Goal: Information Seeking & Learning: Learn about a topic

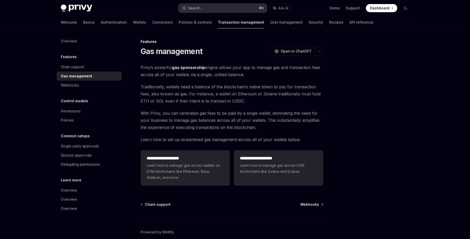
click at [236, 7] on button "Search... ⌘ K" at bounding box center [222, 8] width 89 height 9
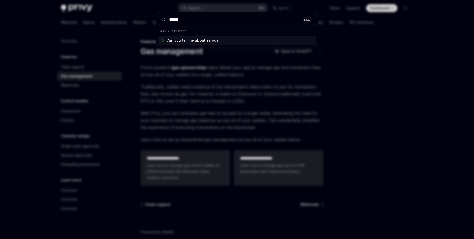
type input "*******"
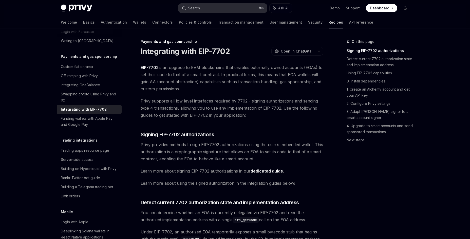
click at [196, 9] on div "Search..." at bounding box center [195, 8] width 14 height 6
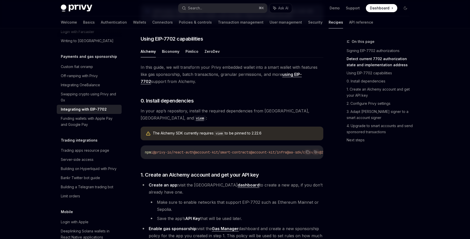
scroll to position [347, 0]
click at [212, 58] on button "ZeroDev" at bounding box center [212, 52] width 15 height 12
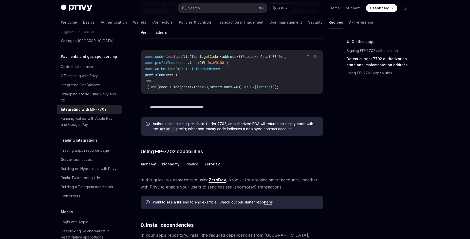
scroll to position [271, 0]
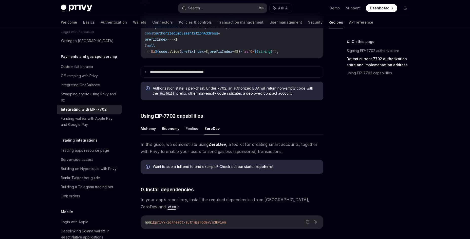
click at [172, 134] on button "Biconomy" at bounding box center [170, 128] width 17 height 12
type textarea "*"
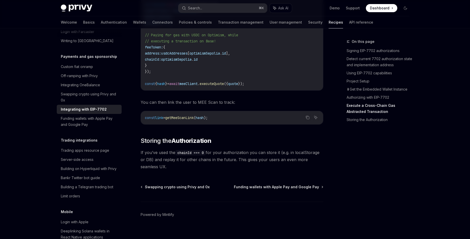
scroll to position [1370, 0]
